Goal: Task Accomplishment & Management: Use online tool/utility

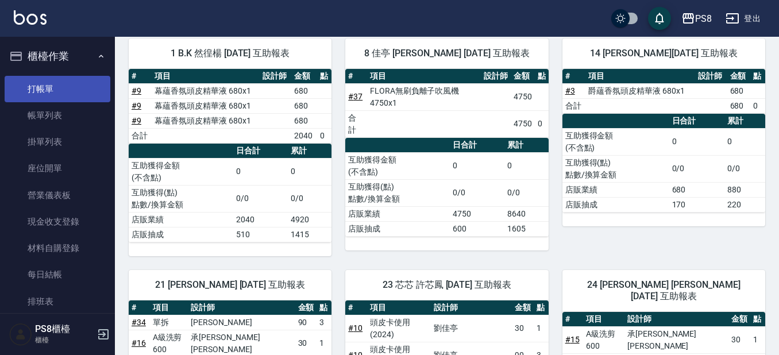
click at [56, 99] on link "打帳單" at bounding box center [58, 89] width 106 height 26
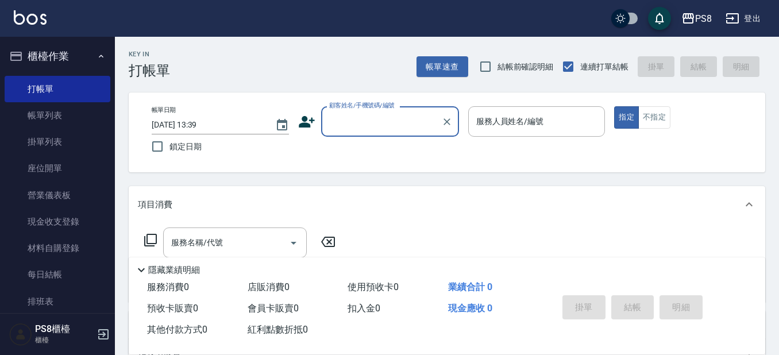
click at [42, 74] on ul "打帳單 帳單列表 掛單列表 座位開單 營業儀表板 現金收支登錄 材料自購登錄 每日結帳 排班表 掃碼打卡" at bounding box center [58, 208] width 106 height 275
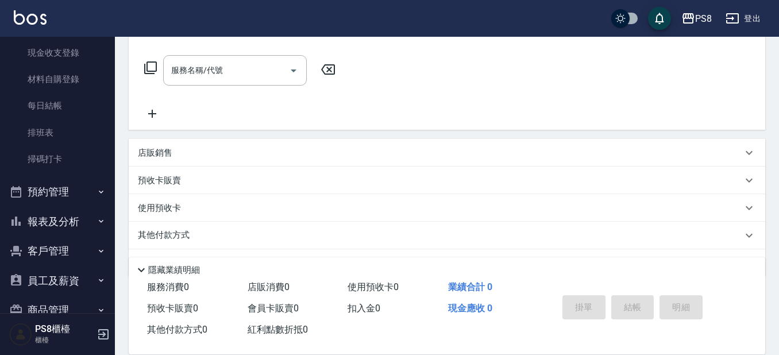
scroll to position [172, 0]
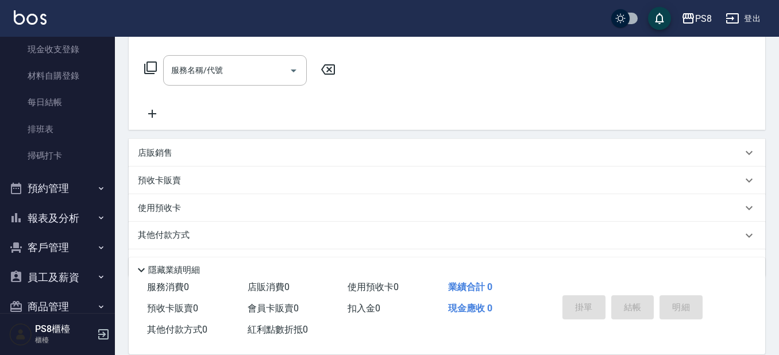
click at [60, 215] on button "報表及分析" at bounding box center [58, 218] width 106 height 30
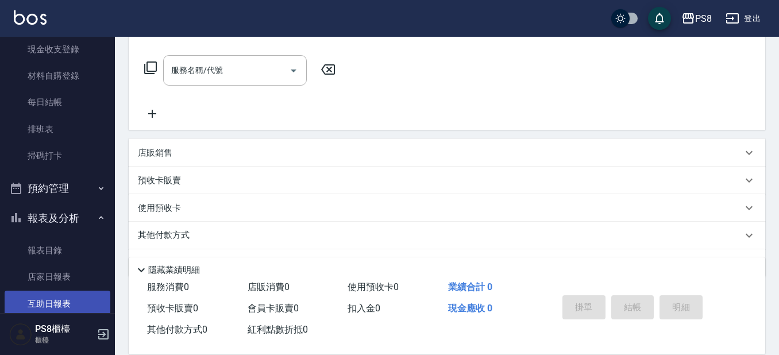
click at [44, 305] on link "互助日報表" at bounding box center [58, 304] width 106 height 26
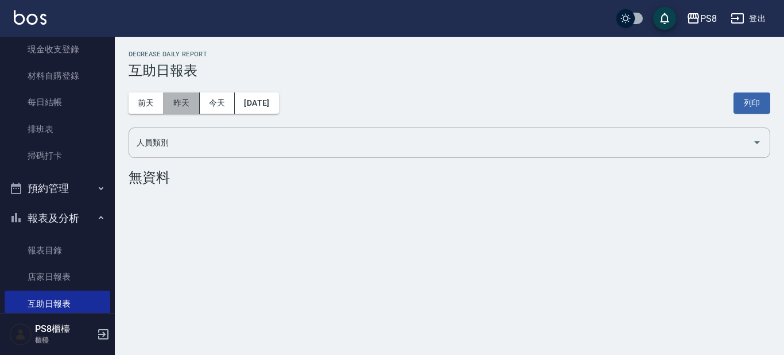
click at [174, 104] on button "昨天" at bounding box center [182, 102] width 36 height 21
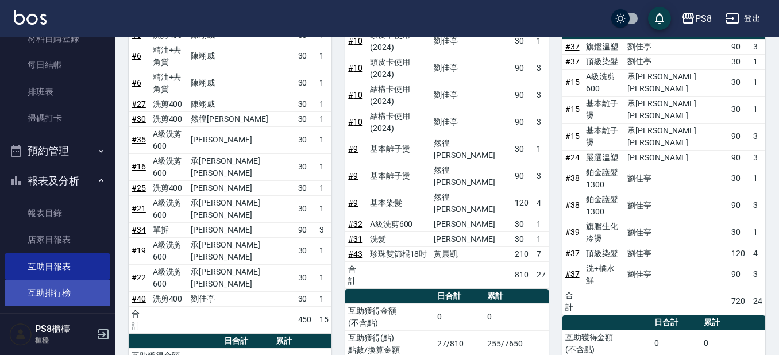
scroll to position [230, 0]
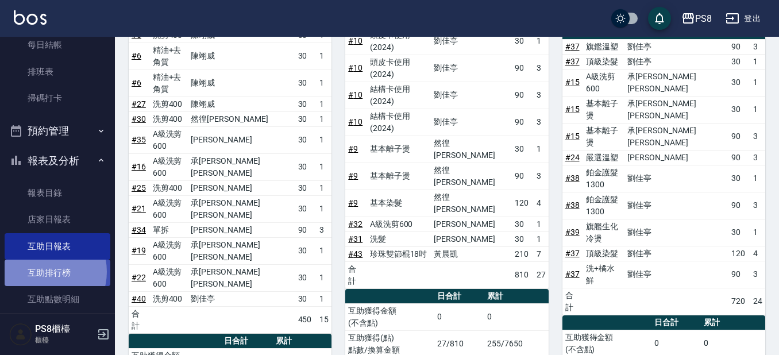
click at [45, 272] on link "互助排行榜" at bounding box center [58, 273] width 106 height 26
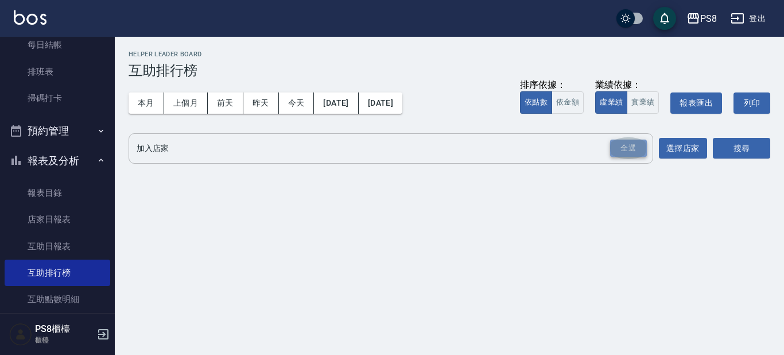
click at [633, 151] on div "全選" at bounding box center [628, 149] width 37 height 18
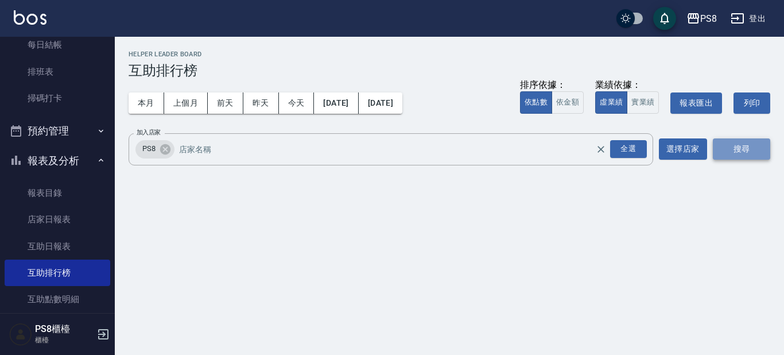
drag, startPoint x: 735, startPoint y: 148, endPoint x: 725, endPoint y: 150, distance: 9.5
click at [732, 149] on button "搜尋" at bounding box center [741, 148] width 57 height 21
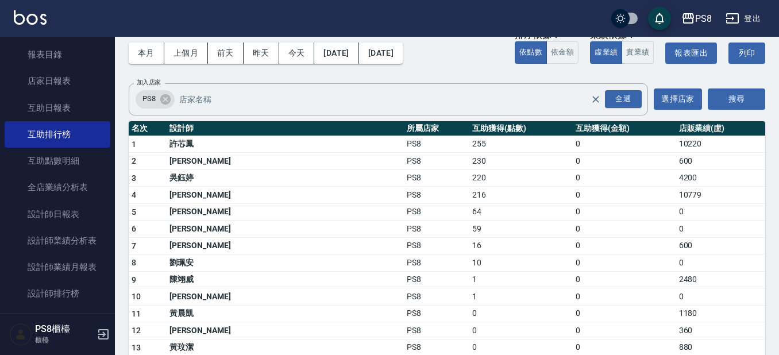
scroll to position [402, 0]
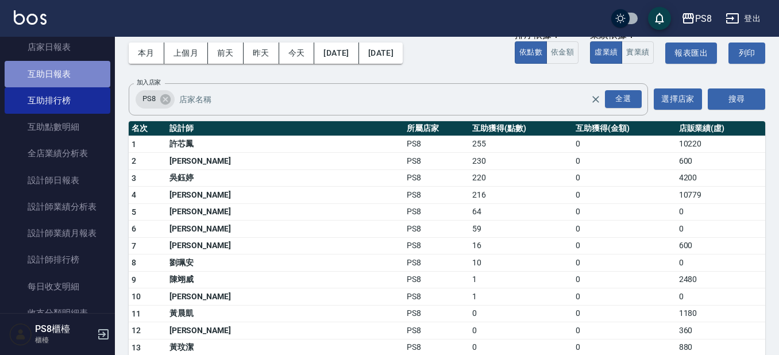
click at [91, 83] on link "互助日報表" at bounding box center [58, 74] width 106 height 26
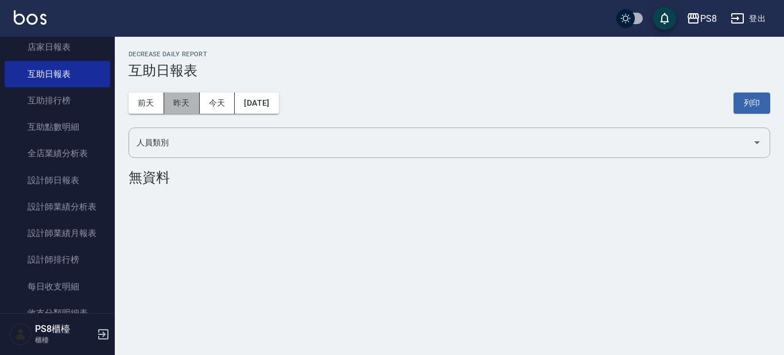
click at [188, 93] on button "昨天" at bounding box center [182, 102] width 36 height 21
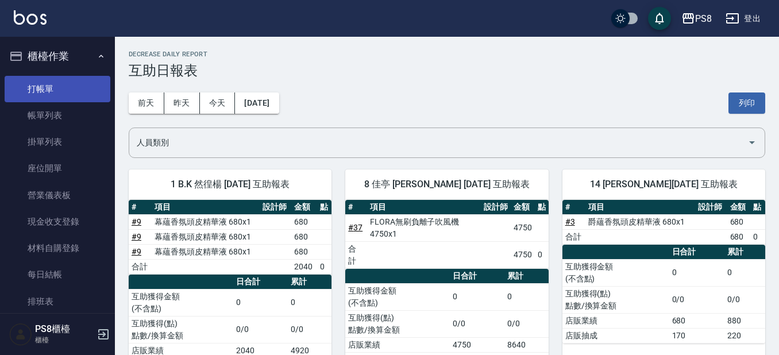
click at [84, 97] on link "打帳單" at bounding box center [58, 89] width 106 height 26
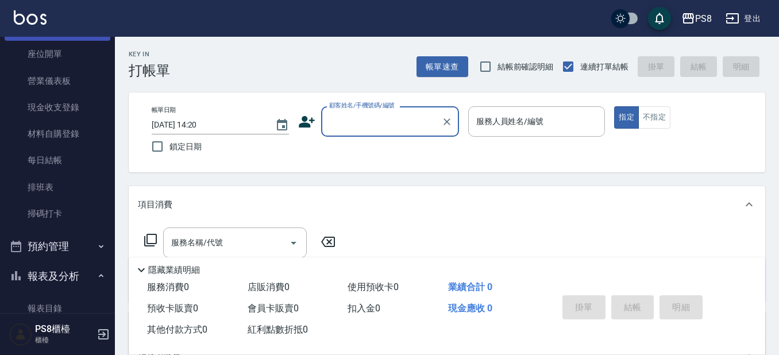
scroll to position [115, 0]
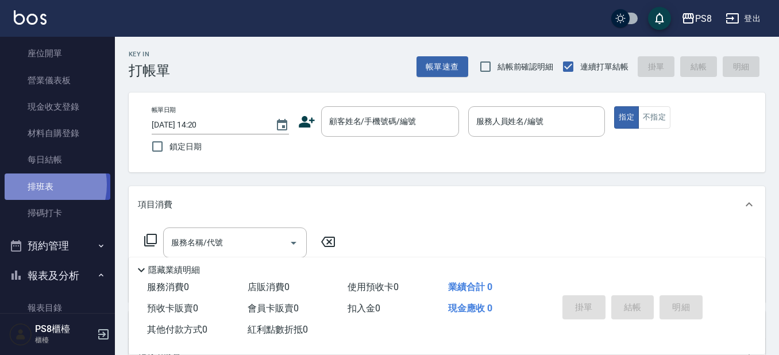
click at [39, 184] on link "排班表" at bounding box center [58, 186] width 106 height 26
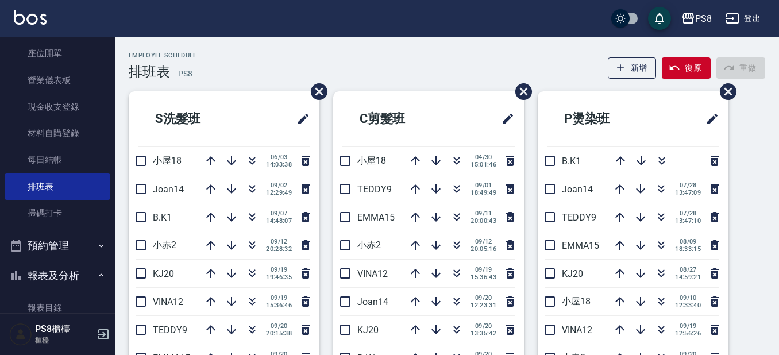
scroll to position [552, 0]
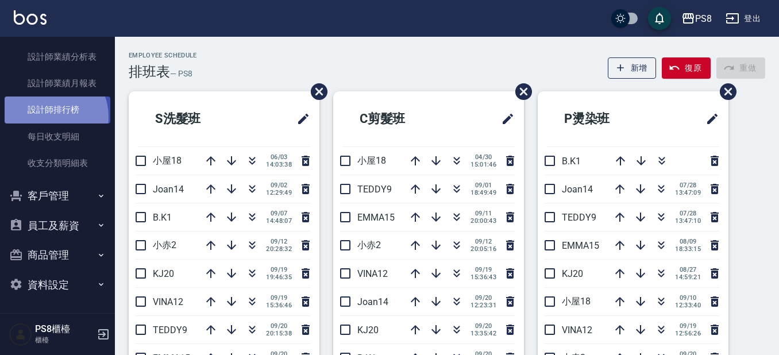
click at [48, 117] on link "設計師排行榜" at bounding box center [58, 109] width 106 height 26
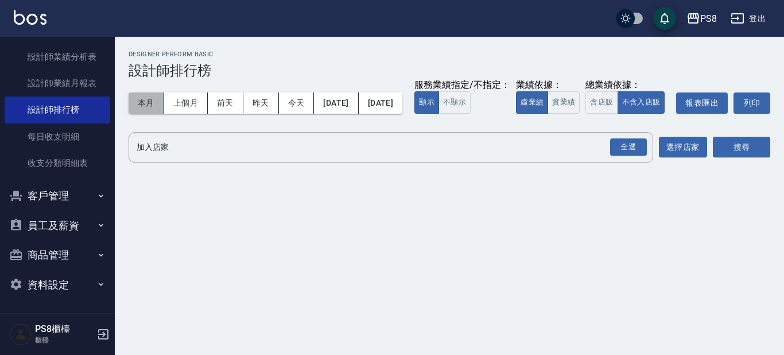
click at [135, 100] on button "本月" at bounding box center [147, 102] width 36 height 21
click at [548, 114] on button "實業績" at bounding box center [564, 102] width 32 height 22
click at [647, 156] on div "全選" at bounding box center [628, 147] width 37 height 18
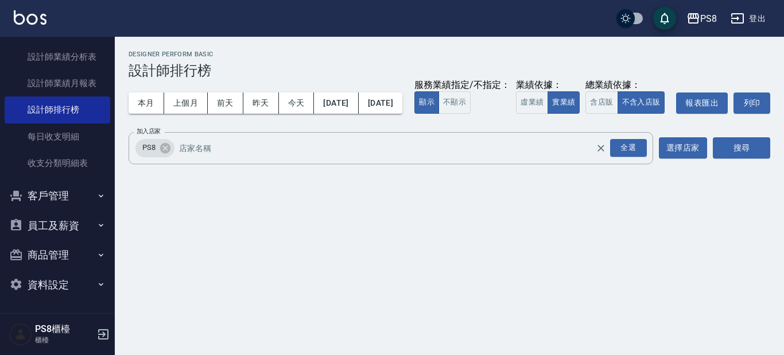
click at [724, 183] on div "PS8 2025-09-01 - 2025-09-30 設計師排行榜 列印時間： 2025-09-21-14:21 Designer Perform Basi…" at bounding box center [450, 110] width 670 height 146
click at [734, 159] on button "搜尋" at bounding box center [741, 147] width 57 height 21
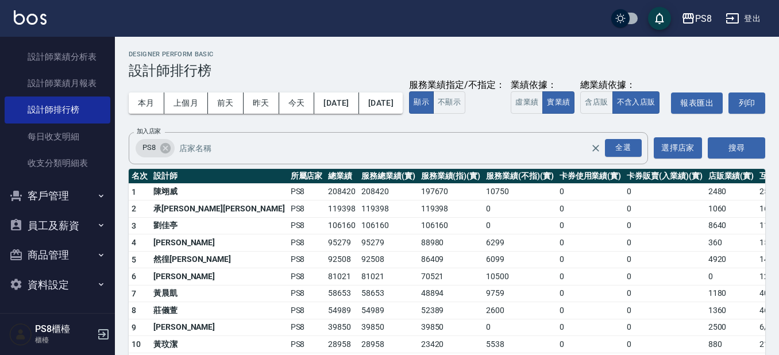
drag, startPoint x: 595, startPoint y: 103, endPoint x: 581, endPoint y: 101, distance: 14.6
click at [581, 101] on div "本月 上個月 前天 昨天 今天 2025/09/01 2025/09/30 服務業績指定/不指定： 顯示 不顯示 業績依據： 虛業績 實業績 總業績依據： 含…" at bounding box center [447, 103] width 636 height 49
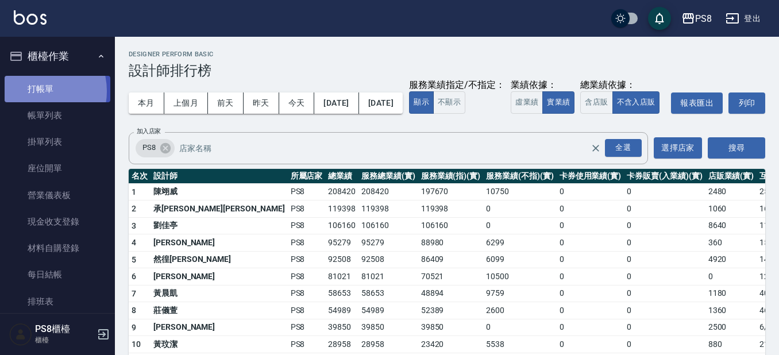
click at [37, 91] on link "打帳單" at bounding box center [58, 89] width 106 height 26
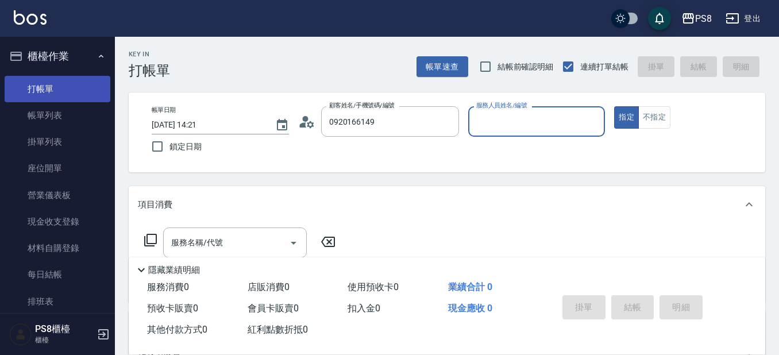
type input "[PERSON_NAME]/0920166149/0920166149"
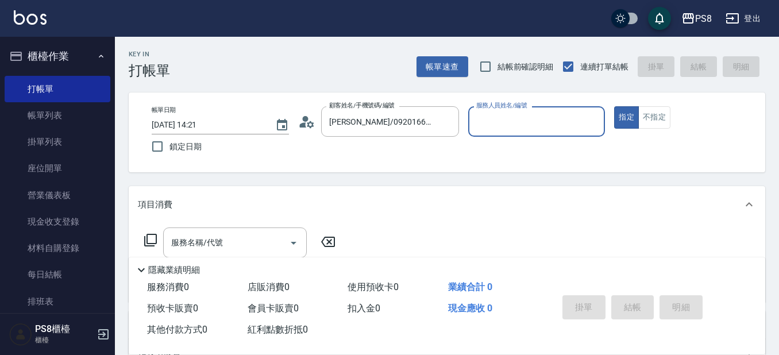
click at [307, 126] on icon at bounding box center [306, 121] width 17 height 17
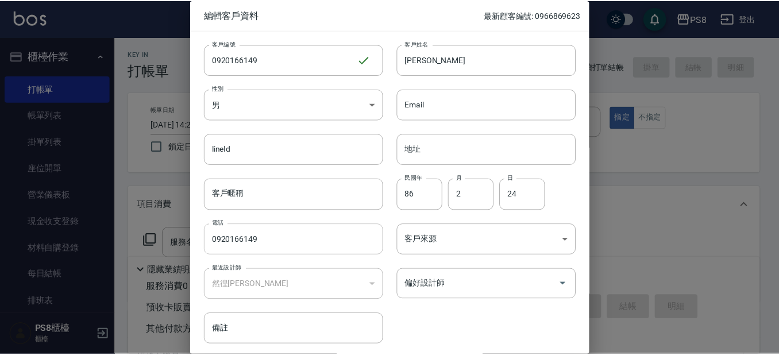
scroll to position [43, 0]
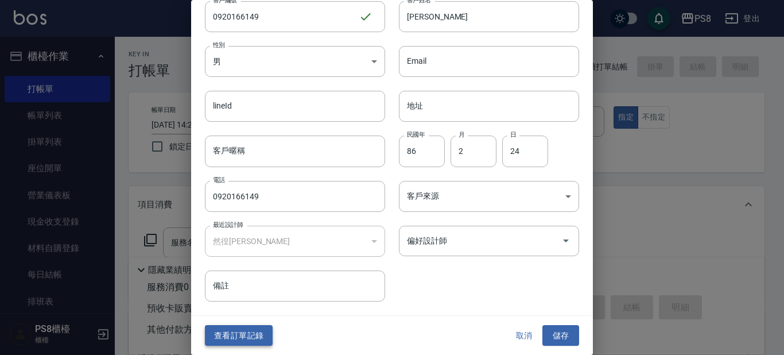
click at [256, 333] on button "查看訂單記錄" at bounding box center [239, 335] width 68 height 21
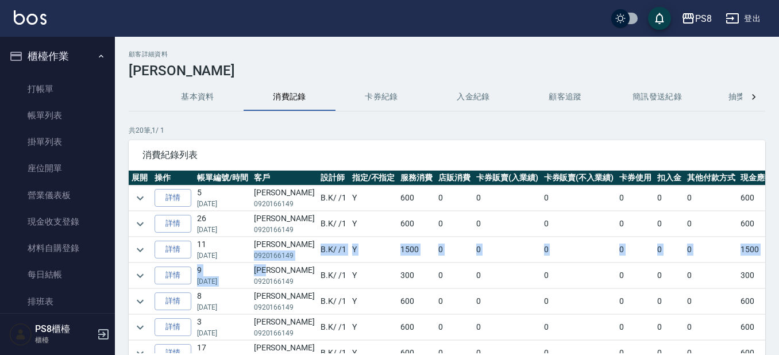
drag, startPoint x: 254, startPoint y: 253, endPoint x: 293, endPoint y: 262, distance: 40.1
click at [288, 257] on p "0920166149" at bounding box center [284, 255] width 61 height 10
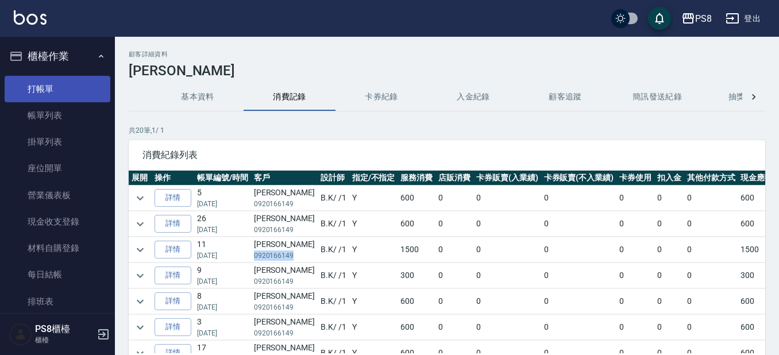
click at [68, 94] on link "打帳單" at bounding box center [58, 89] width 106 height 26
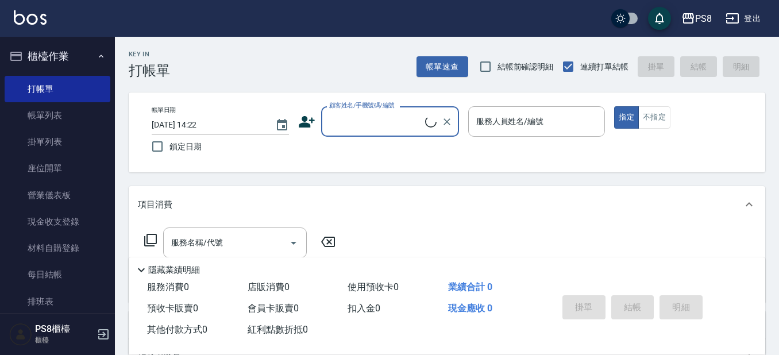
click at [378, 117] on input "顧客姓名/手機號碼/編號" at bounding box center [375, 121] width 99 height 20
click at [378, 117] on div "顧客姓名/手機號碼/編號 顧客姓名/手機號碼/編號" at bounding box center [390, 121] width 138 height 30
paste input "0920166149"
click at [376, 157] on li "[PERSON_NAME]/0920166149/0920166149" at bounding box center [390, 150] width 138 height 19
type input "[PERSON_NAME]/0920166149/0920166149"
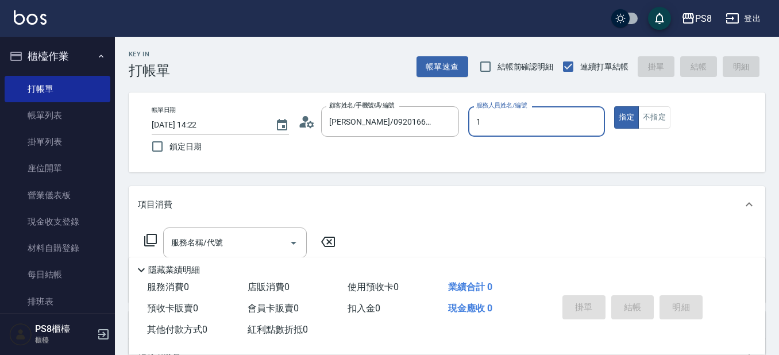
type input "1"
type button "true"
type input "B.K-1"
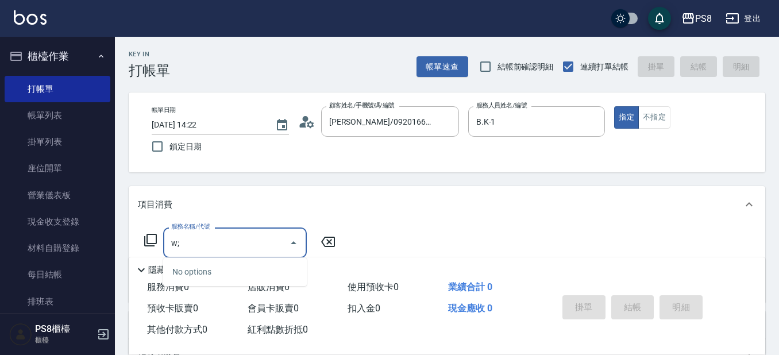
type input "w"
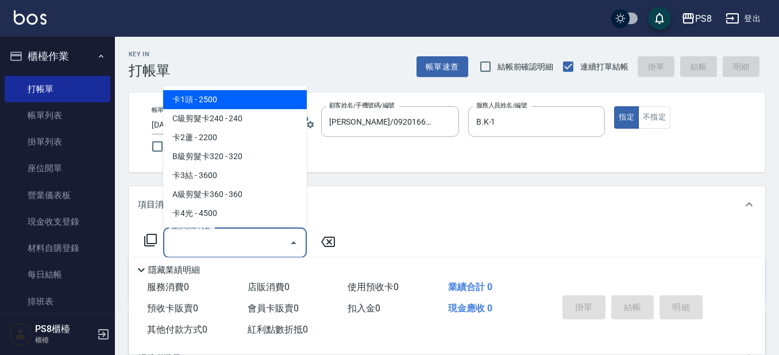
type input "ㄎ"
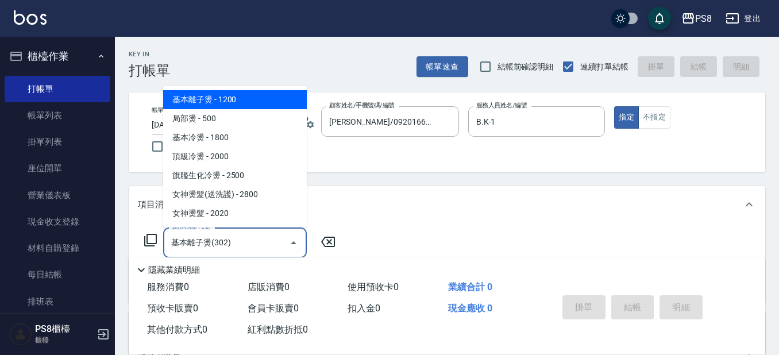
type input "基本離子燙(302)"
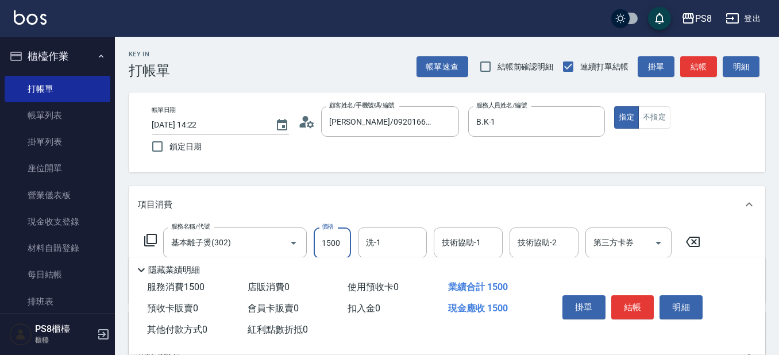
type input "1500"
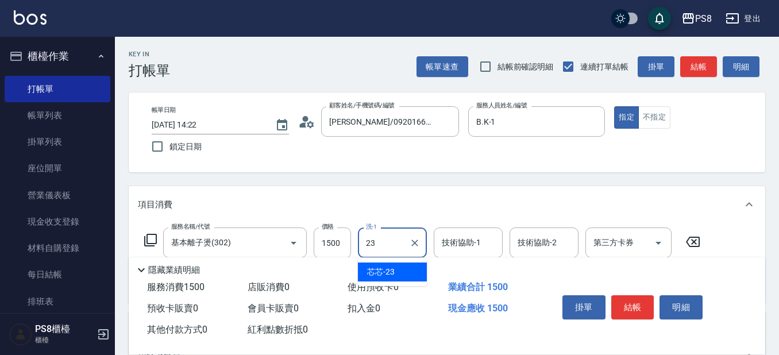
type input "芯芯-23"
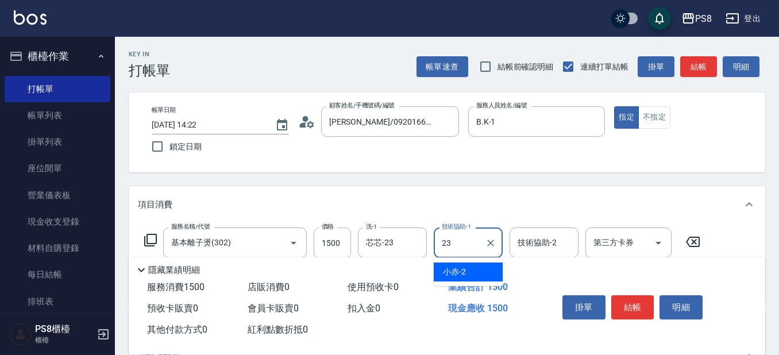
type input "芯芯-23"
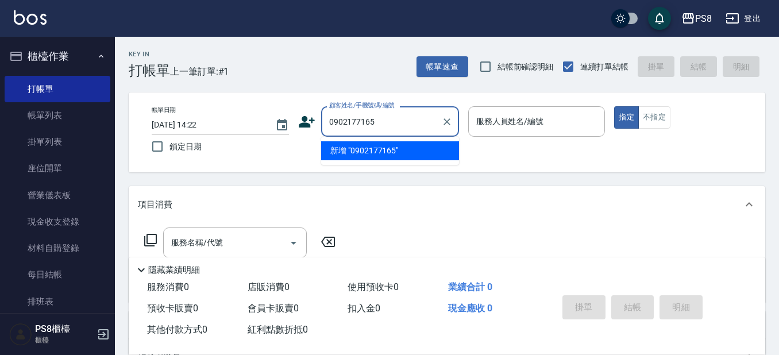
type input "0902177165"
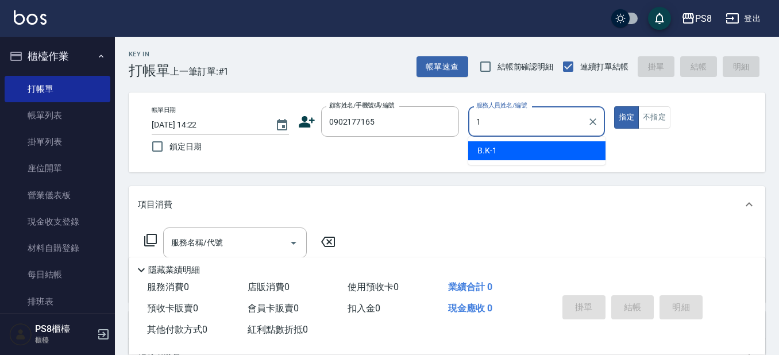
type input "B.K-1"
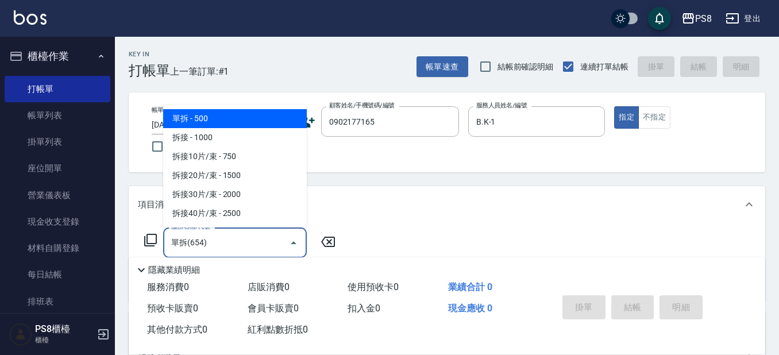
type input "單拆(654)"
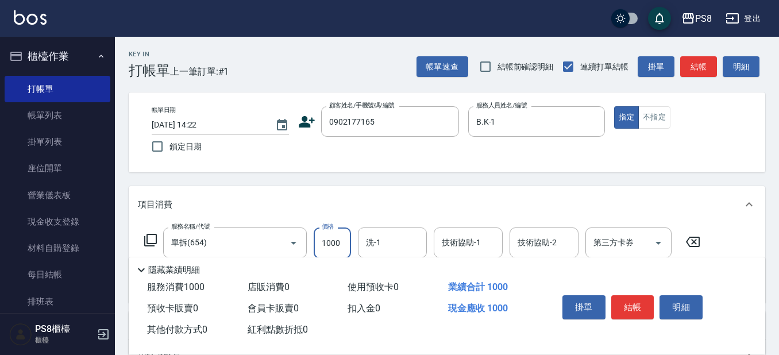
type input "1000"
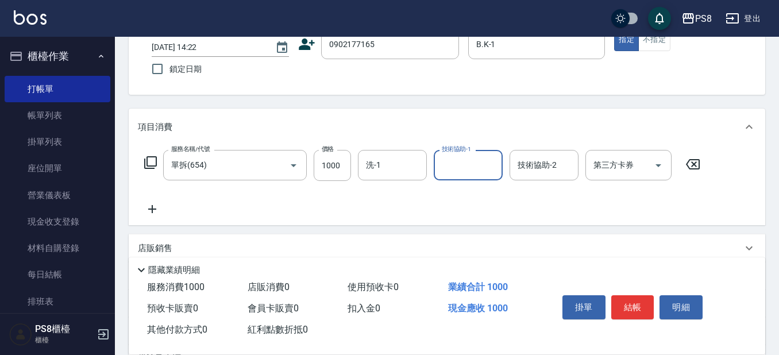
scroll to position [57, 0]
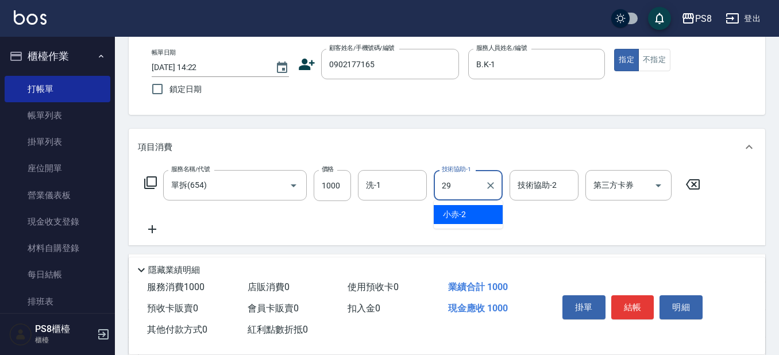
type input "戴韋全-29"
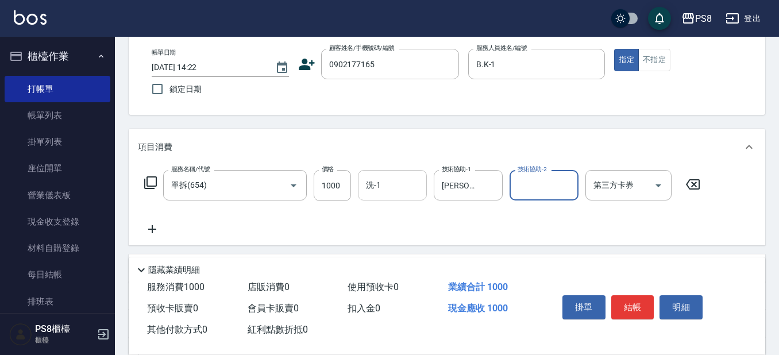
click at [399, 182] on input "洗-1" at bounding box center [392, 185] width 59 height 20
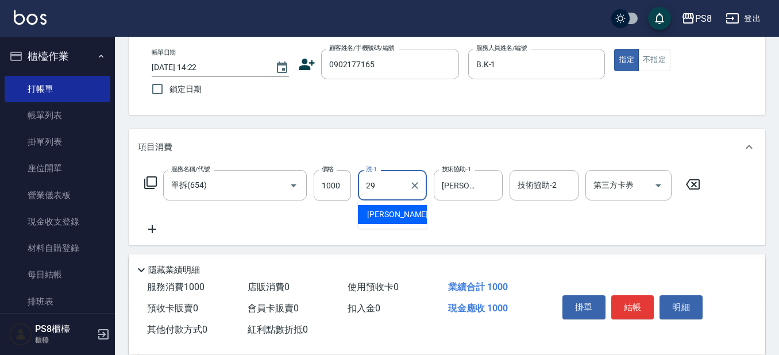
type input "戴韋全-29"
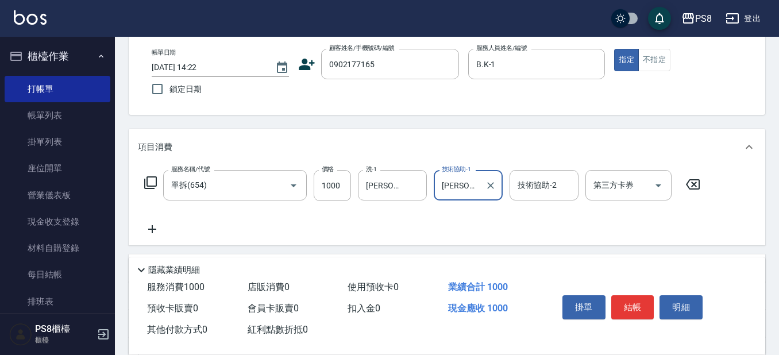
click at [155, 232] on icon at bounding box center [152, 229] width 29 height 14
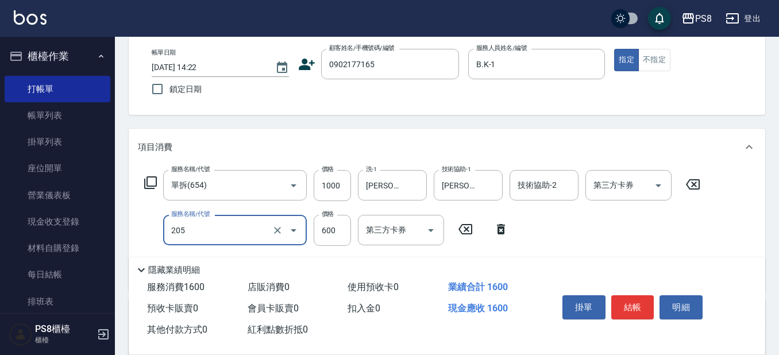
type input "A級洗剪600(205)"
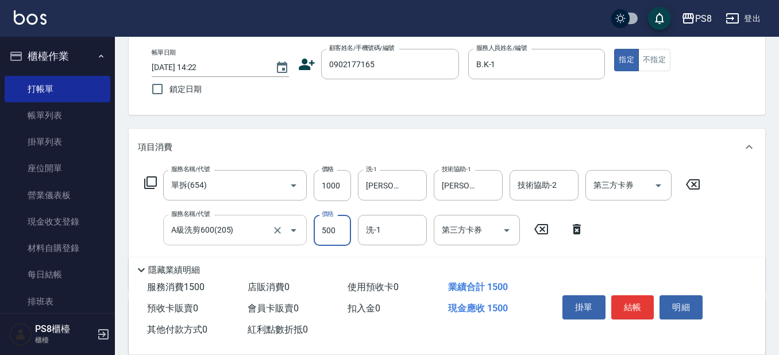
type input "500"
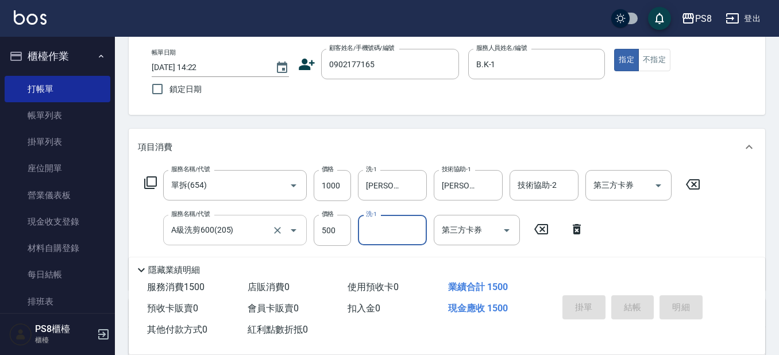
type input "[DATE] 14:23"
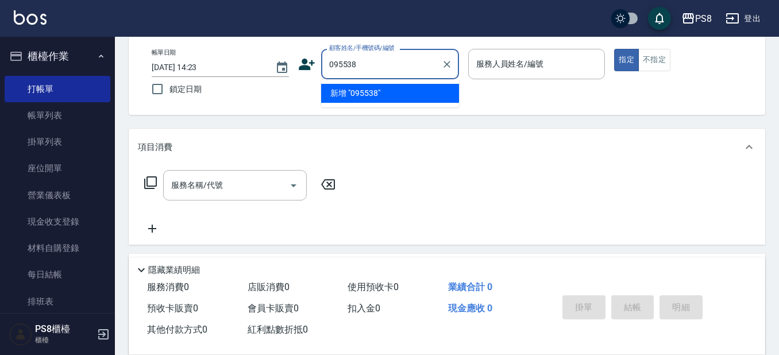
type input "0955380"
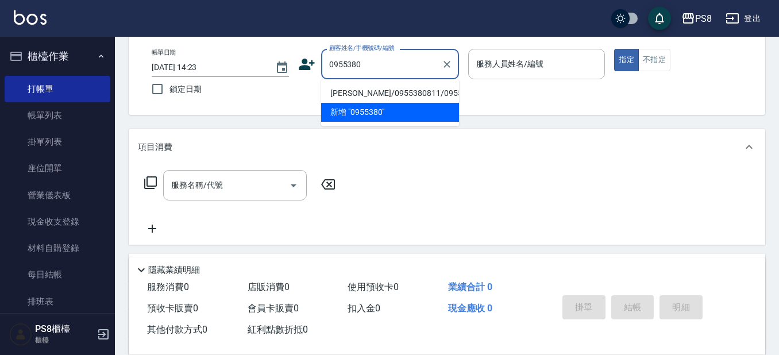
click at [412, 91] on li "[PERSON_NAME]/0955380811/0955380811" at bounding box center [390, 93] width 138 height 19
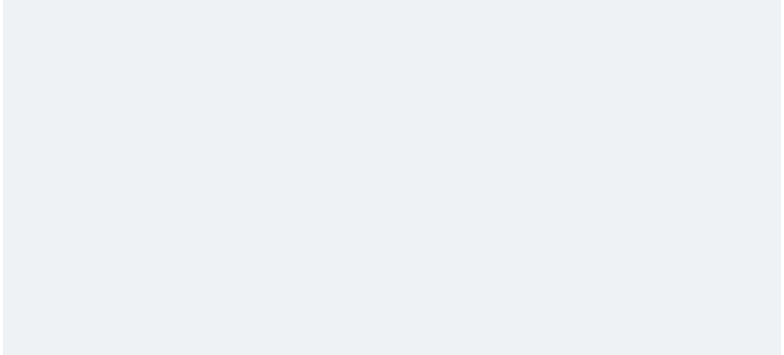
scroll to position [0, 0]
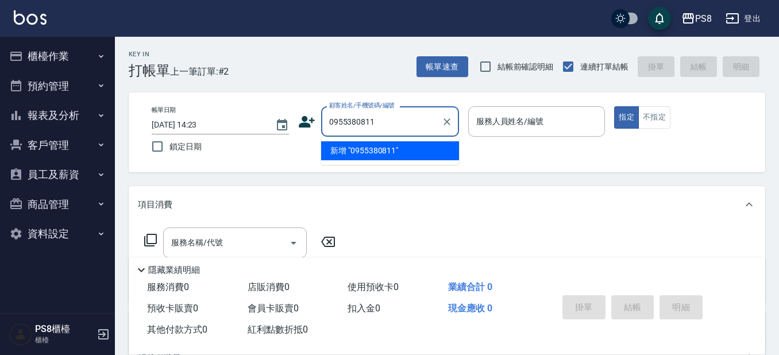
type input "0955380811"
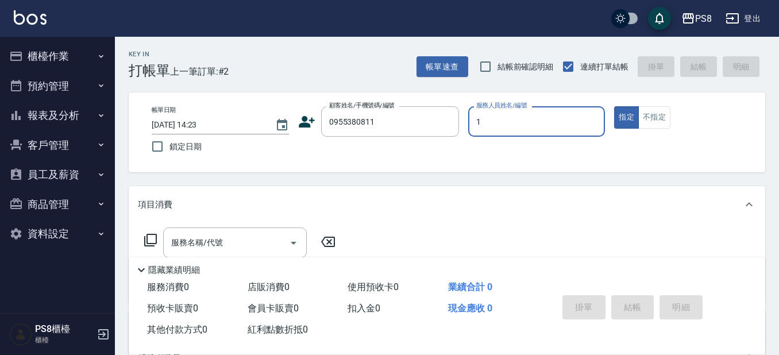
type input "B.K-1"
type button "true"
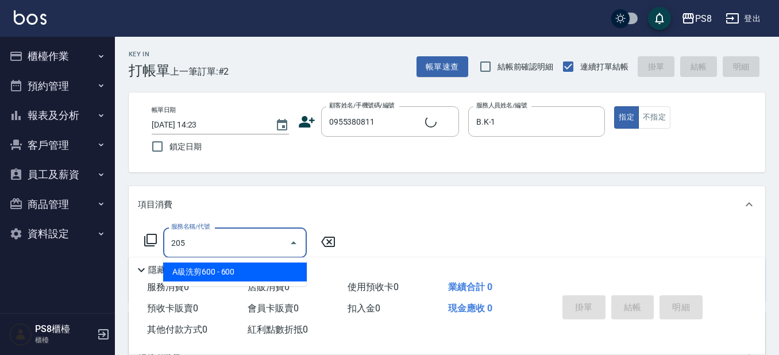
type input "205"
type input "[PERSON_NAME]/0955380811/0955380811"
type input "A級洗剪600(205)"
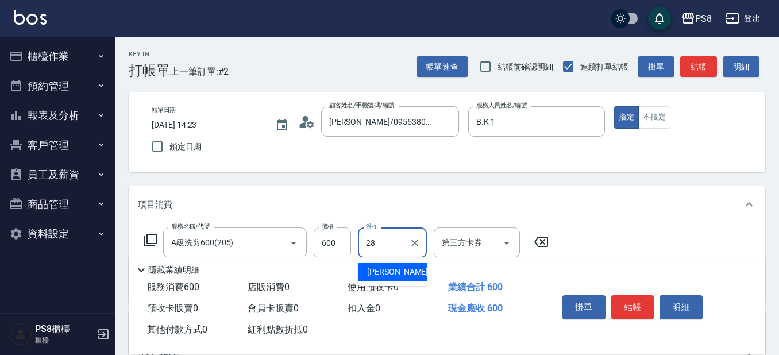
type input "[PERSON_NAME]-28"
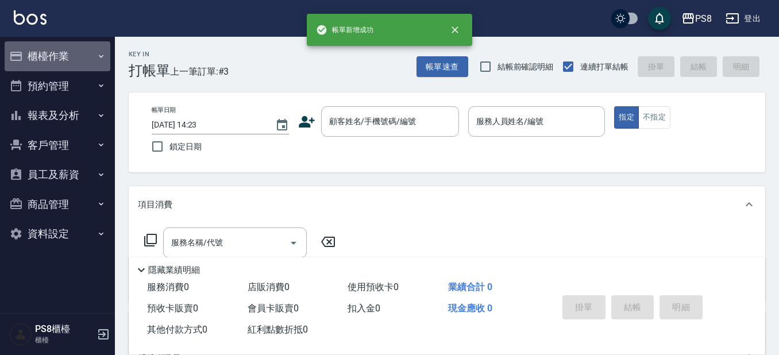
click at [91, 56] on button "櫃檯作業" at bounding box center [58, 56] width 106 height 30
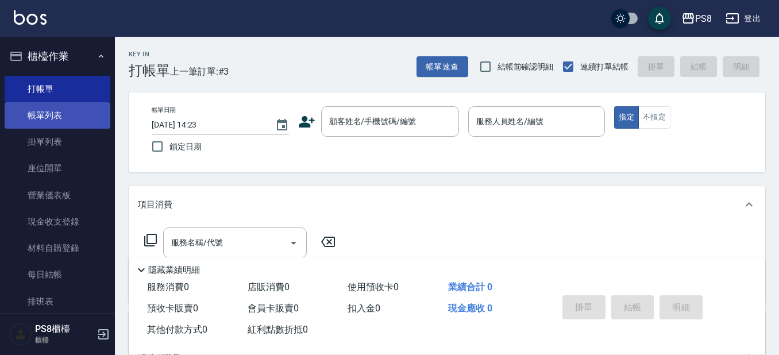
click at [68, 114] on link "帳單列表" at bounding box center [58, 115] width 106 height 26
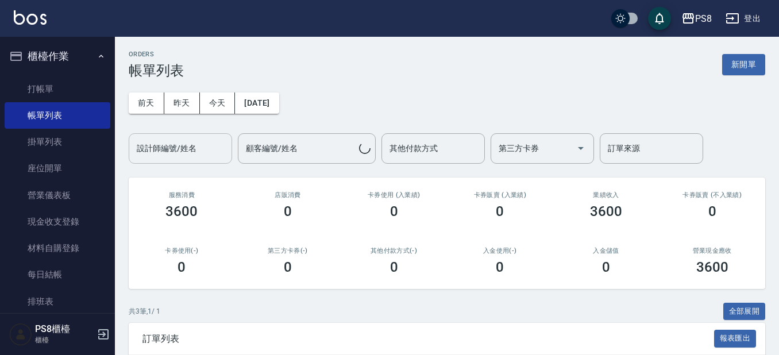
click at [190, 153] on div "設計師編號/姓名 設計師編號/姓名" at bounding box center [180, 148] width 103 height 30
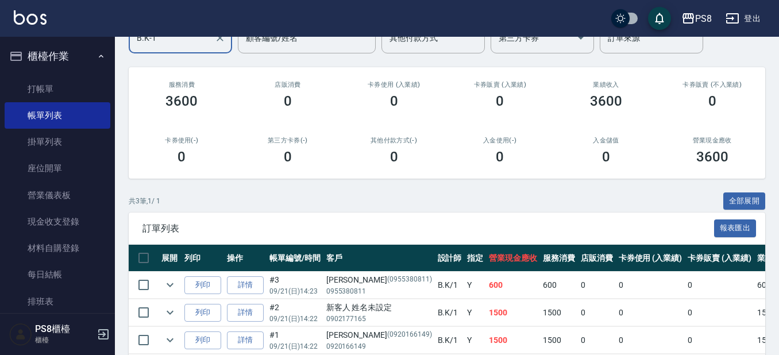
scroll to position [164, 0]
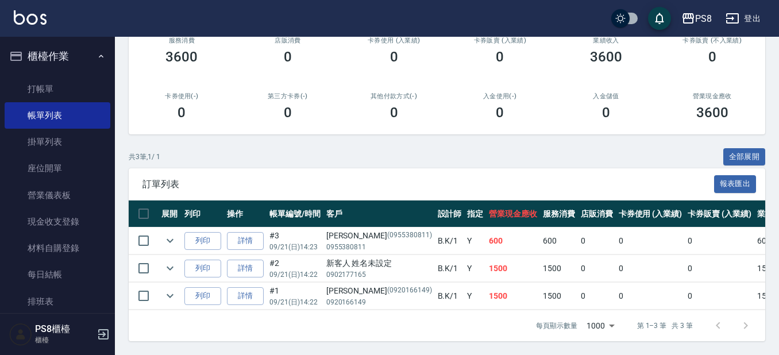
type input "B.K-1"
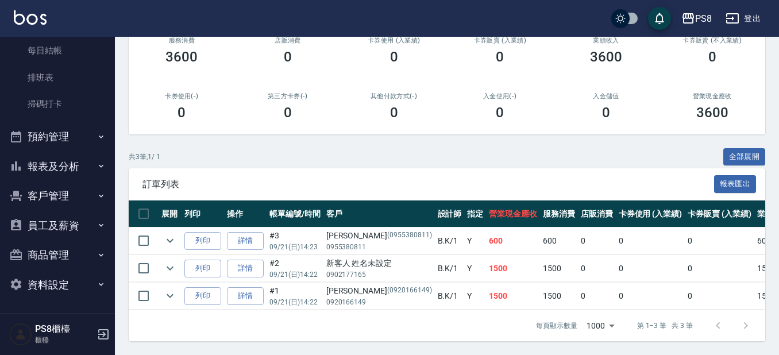
scroll to position [0, 0]
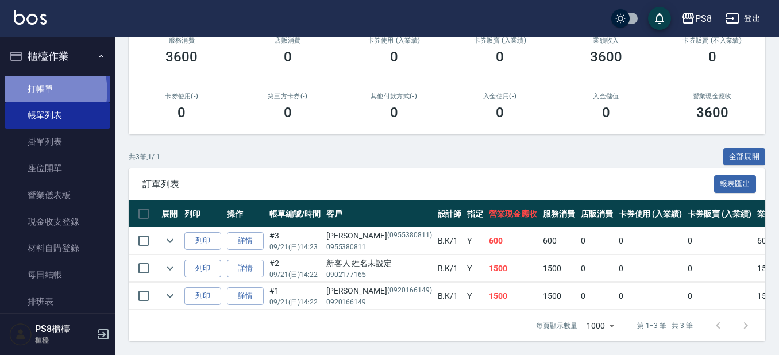
click at [44, 91] on link "打帳單" at bounding box center [58, 89] width 106 height 26
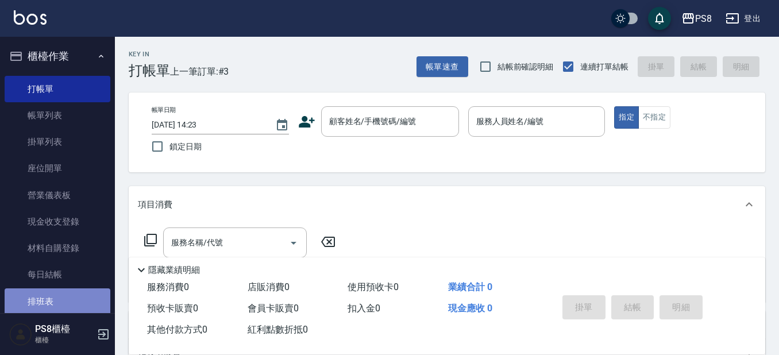
click at [61, 307] on link "排班表" at bounding box center [58, 301] width 106 height 26
